Goal: Subscribe to service/newsletter

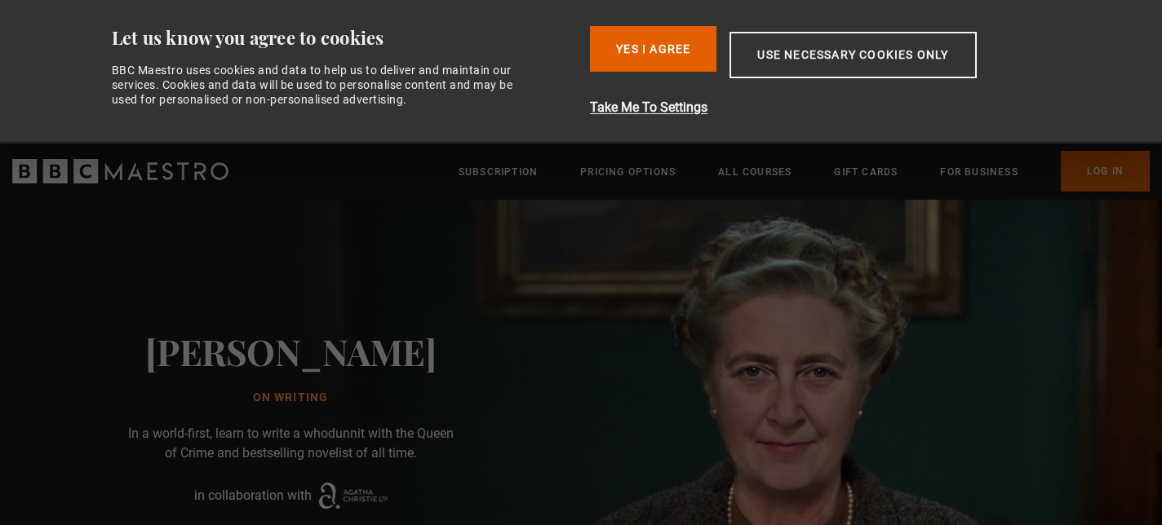
scroll to position [0, 428]
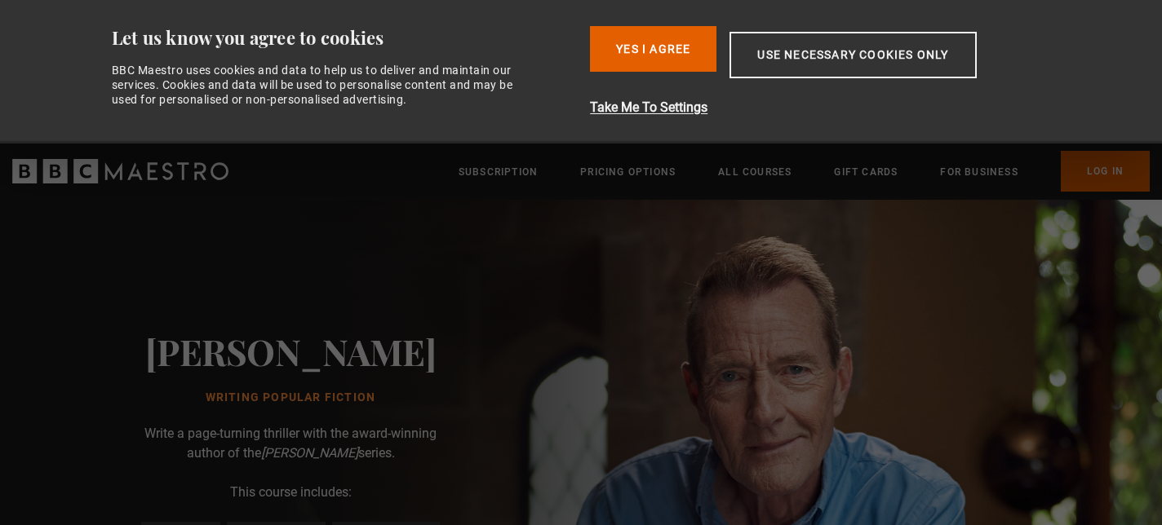
scroll to position [0, 214]
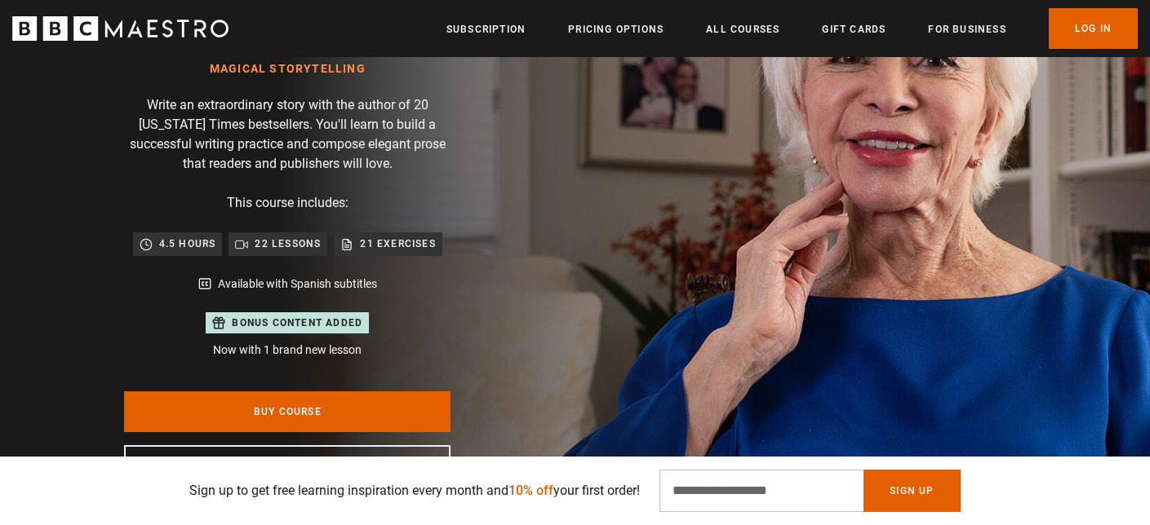
scroll to position [451, 0]
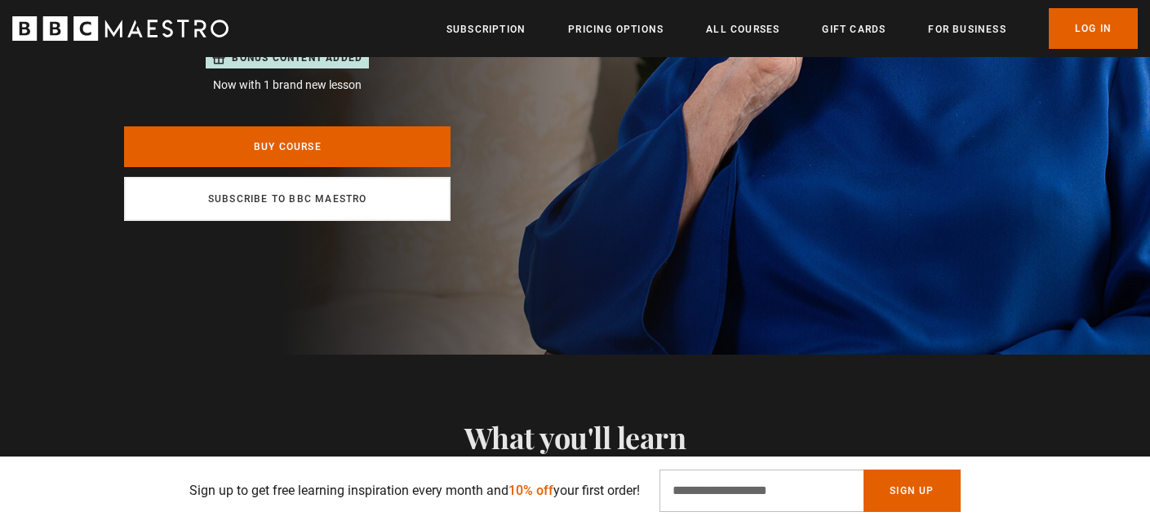
click at [305, 202] on link "Subscribe to BBC Maestro" at bounding box center [287, 199] width 326 height 44
